Goal: Task Accomplishment & Management: Manage account settings

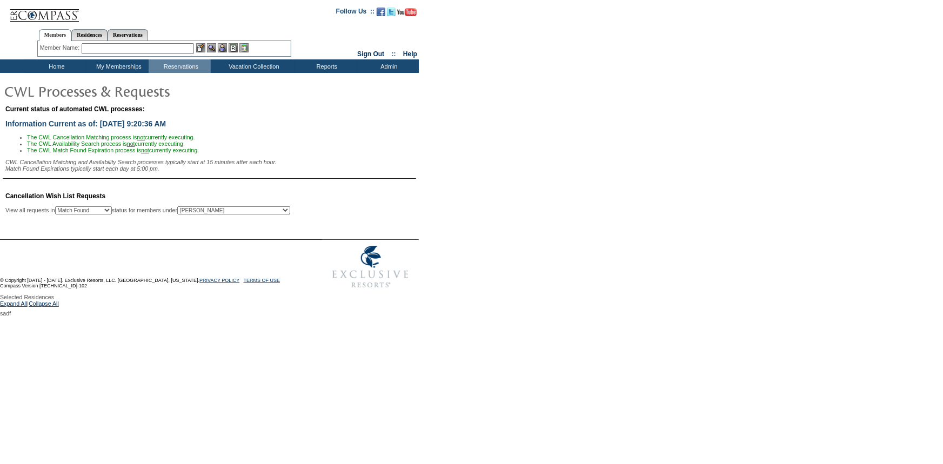
select select "50"
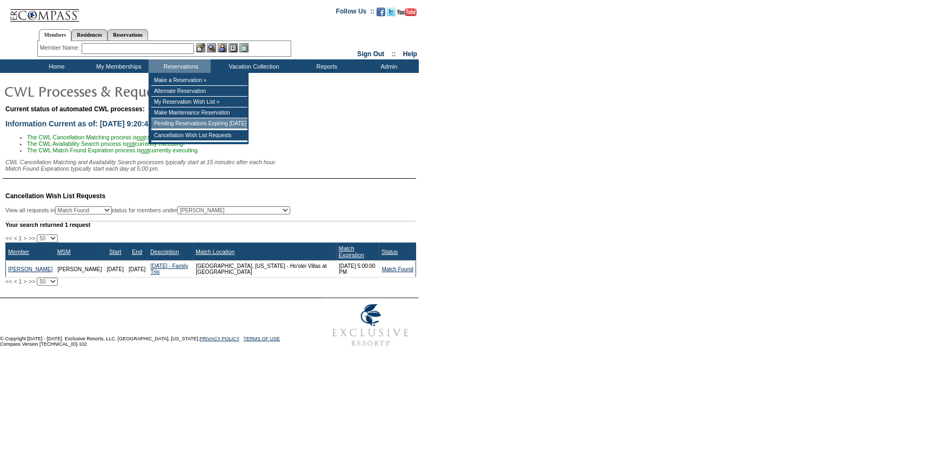
click at [183, 123] on td "Pending Reservations Expiring [DATE]" at bounding box center [199, 123] width 96 height 11
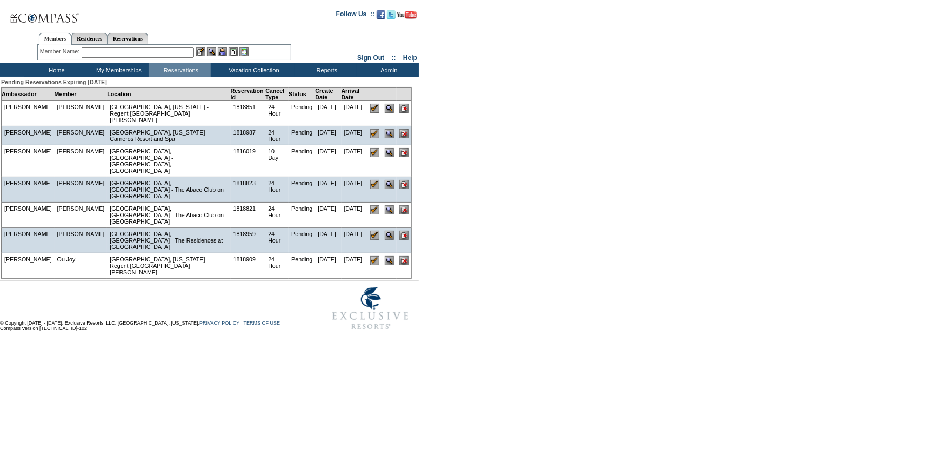
click at [58, 69] on td "Home" at bounding box center [55, 70] width 62 height 14
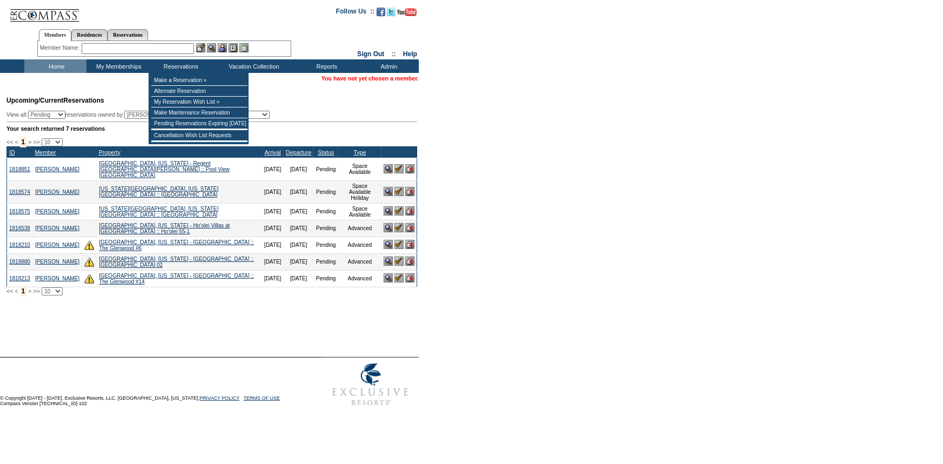
click at [158, 50] on input "text" at bounding box center [138, 48] width 112 height 11
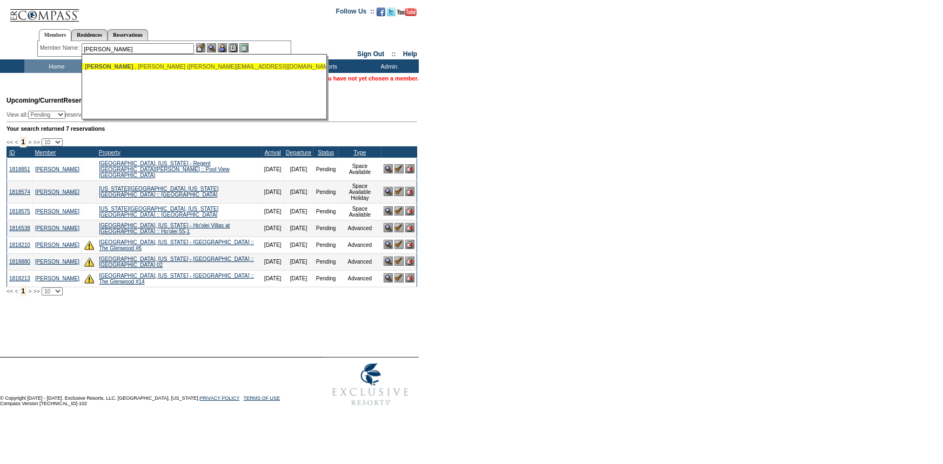
click at [152, 61] on ul "[PERSON_NAME], [PERSON_NAME] ([PERSON_NAME][EMAIL_ADDRESS][DOMAIN_NAME])" at bounding box center [203, 67] width 243 height 12
click at [176, 65] on div "[PERSON_NAME], [PERSON_NAME] ([PERSON_NAME][EMAIL_ADDRESS][DOMAIN_NAME])" at bounding box center [204, 66] width 238 height 6
type input "[PERSON_NAME], [PERSON_NAME] ([PERSON_NAME][EMAIL_ADDRESS][DOMAIN_NAME])"
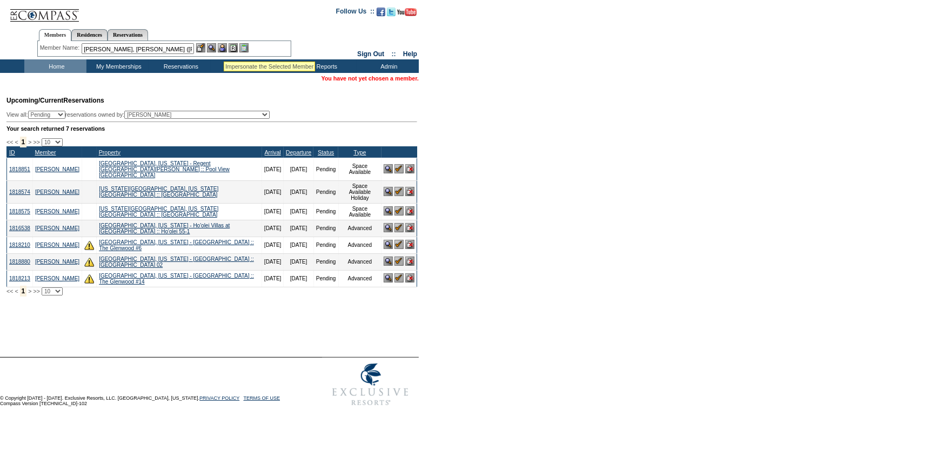
click at [224, 49] on img at bounding box center [222, 47] width 9 height 9
click at [214, 48] on img at bounding box center [211, 47] width 9 height 9
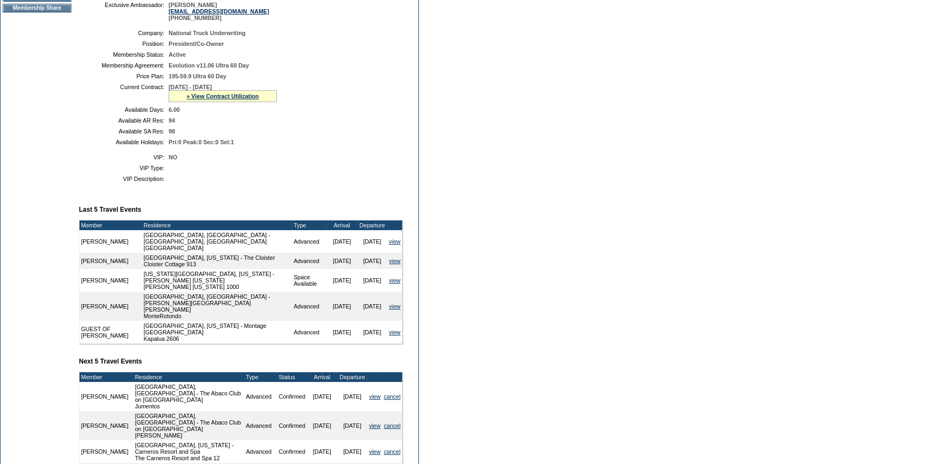
scroll to position [245, 0]
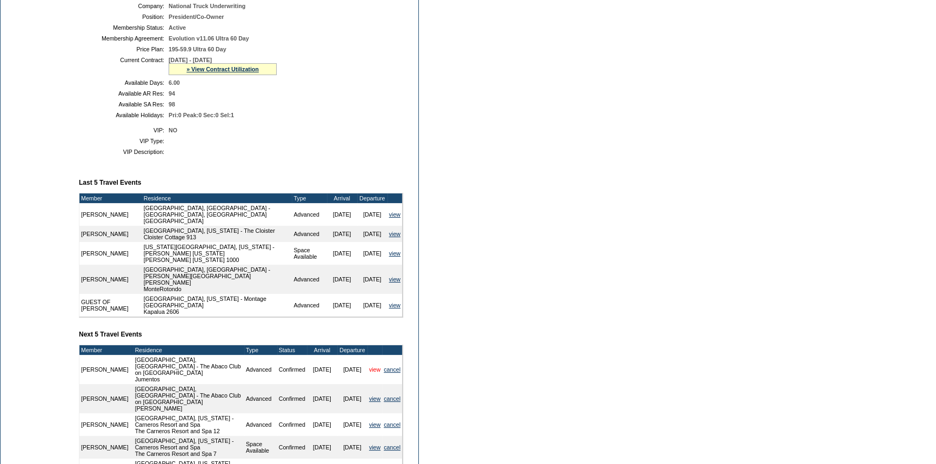
click at [369, 366] on link "view" at bounding box center [374, 369] width 11 height 6
